Goal: Transaction & Acquisition: Purchase product/service

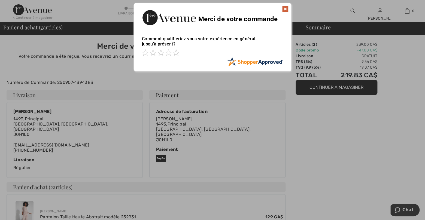
click at [286, 8] on img at bounding box center [285, 9] width 7 height 7
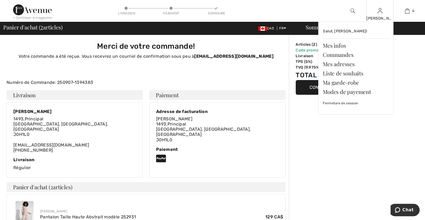
click at [378, 11] on img at bounding box center [380, 11] width 5 height 7
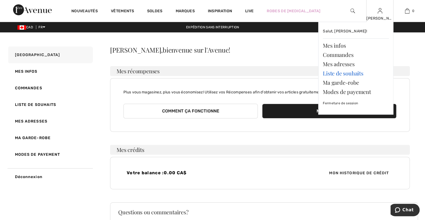
click at [331, 74] on link "Liste de souhaits" at bounding box center [356, 73] width 66 height 9
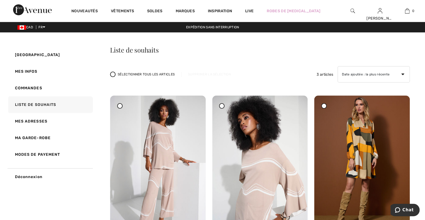
drag, startPoint x: 195, startPoint y: 105, endPoint x: 238, endPoint y: 27, distance: 89.3
click at [195, 101] on icon at bounding box center [195, 100] width 3 height 4
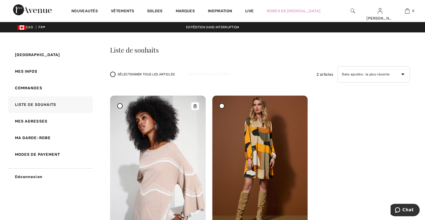
click at [195, 106] on icon at bounding box center [195, 106] width 3 height 4
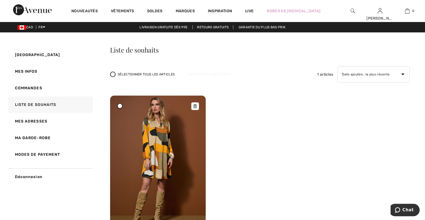
click at [194, 106] on icon at bounding box center [195, 106] width 3 height 4
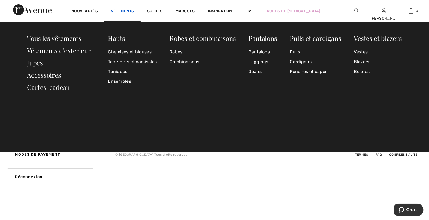
click at [122, 11] on link "Vêtements" at bounding box center [122, 12] width 23 height 6
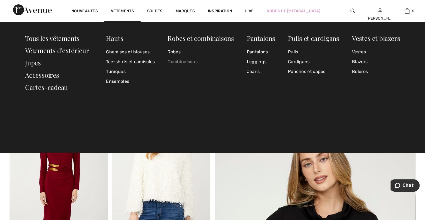
click at [175, 61] on link "Combinaisons" at bounding box center [201, 62] width 66 height 10
